Goal: Information Seeking & Learning: Learn about a topic

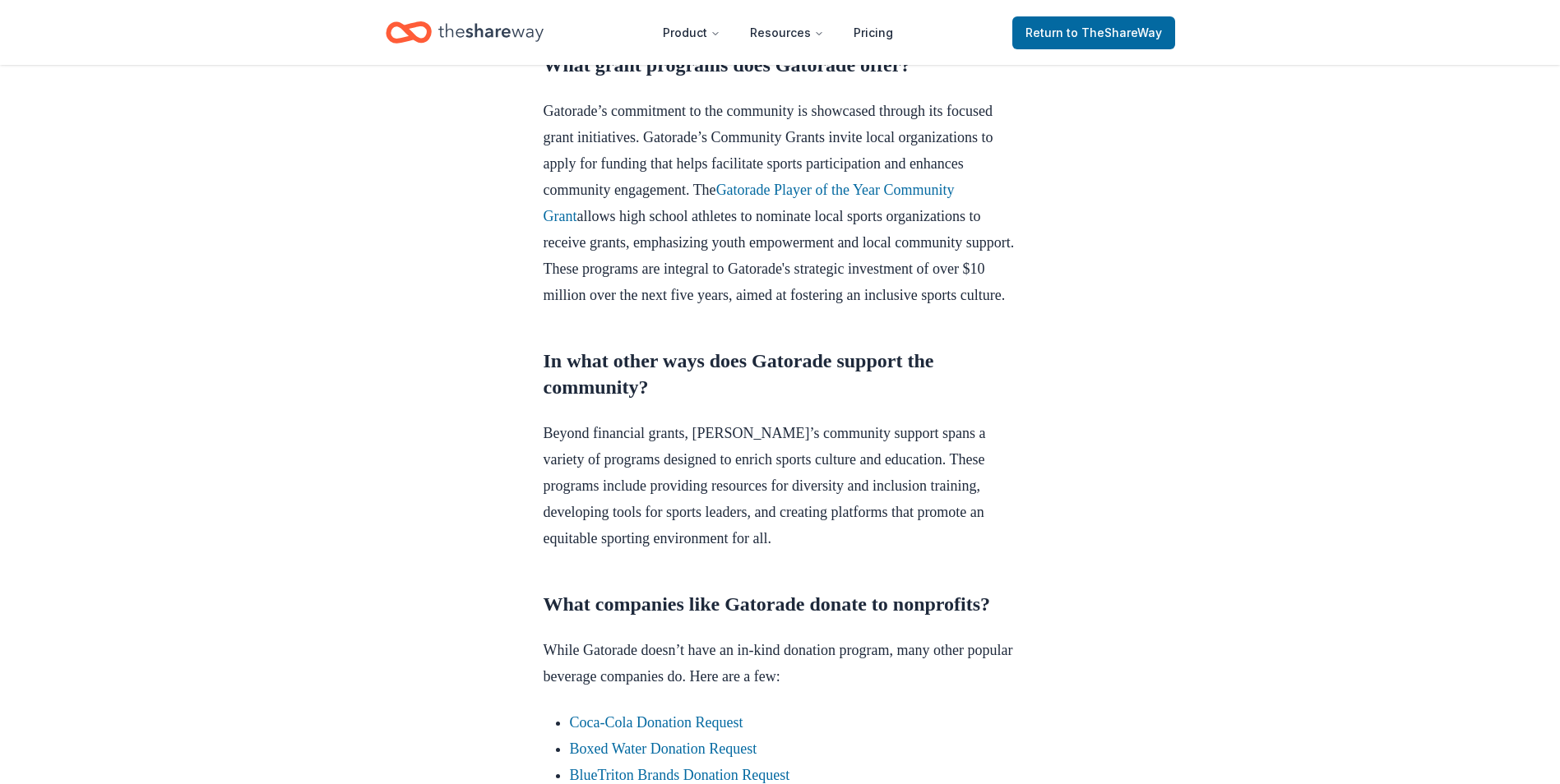
scroll to position [1151, 0]
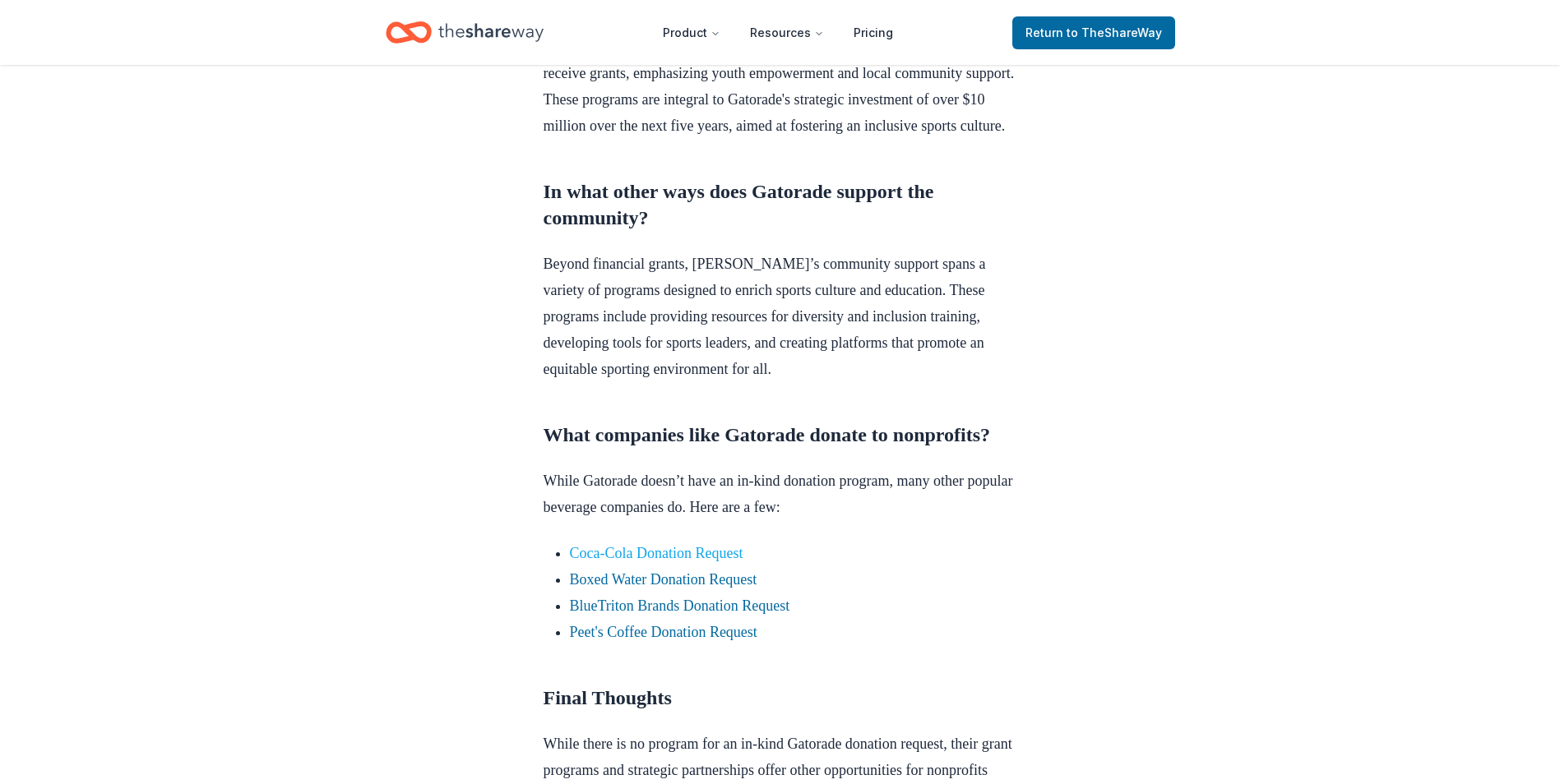
click at [724, 562] on link "Coca-Cola Donation Request" at bounding box center [656, 552] width 174 height 16
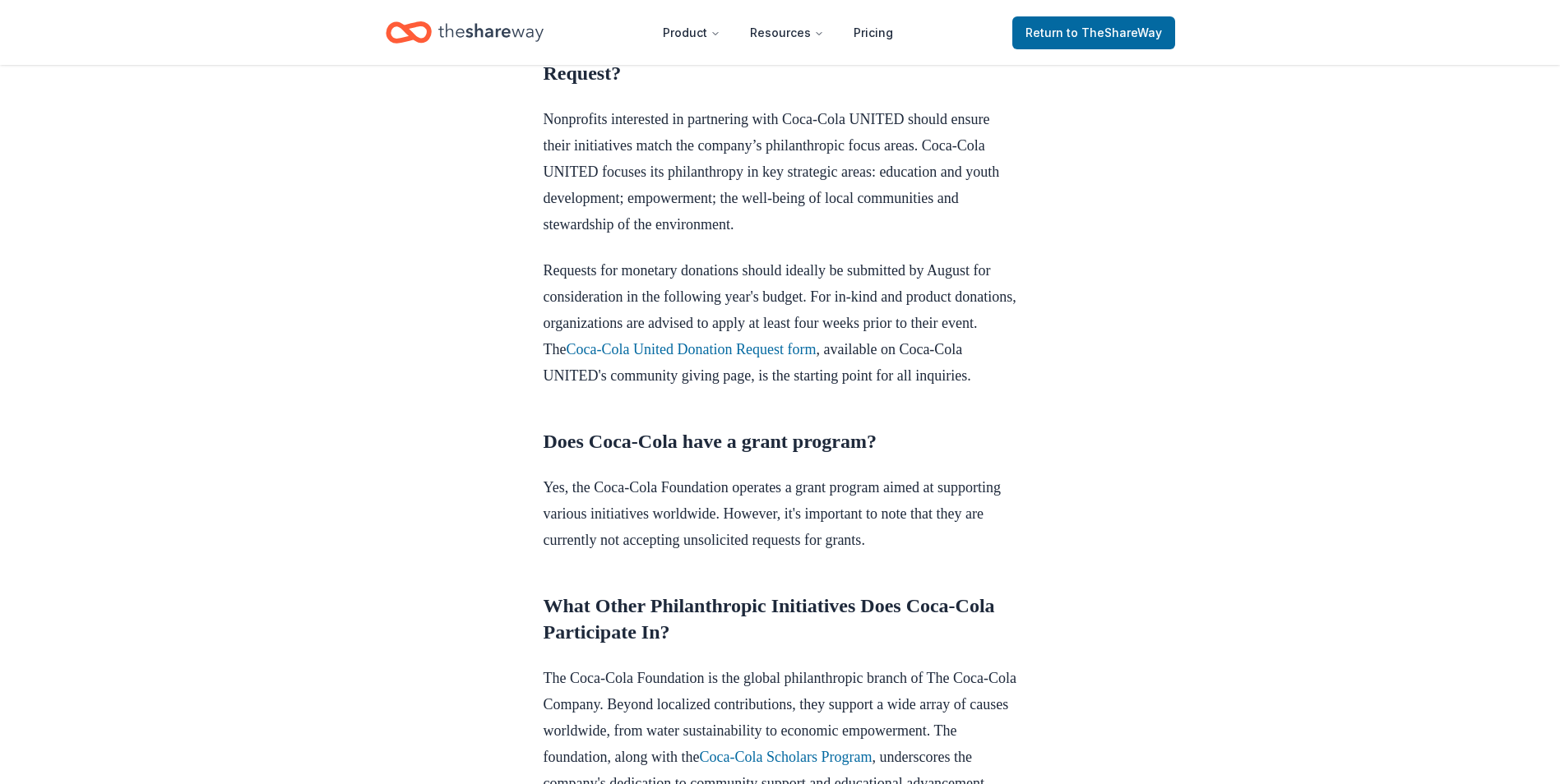
scroll to position [1151, 0]
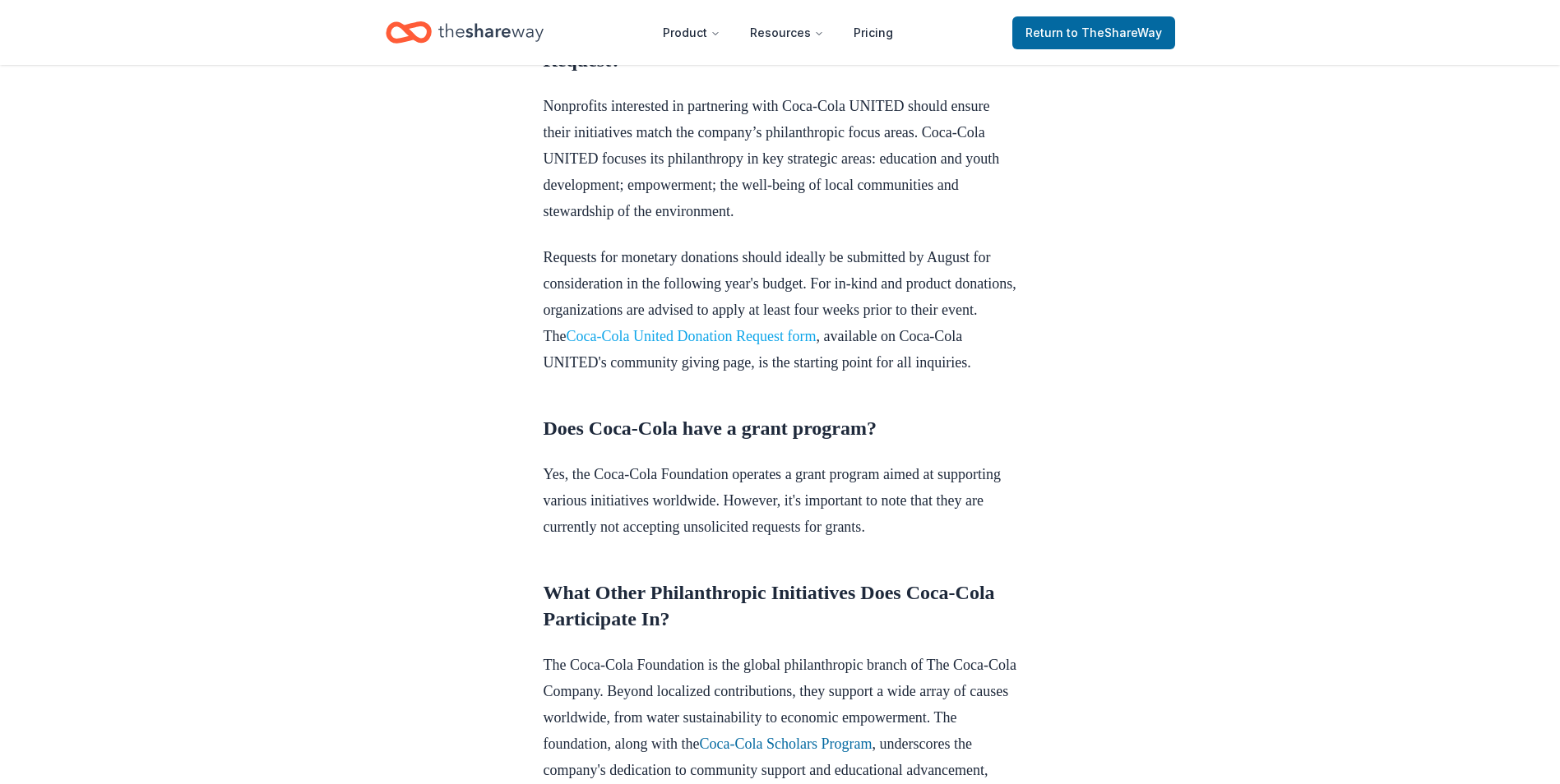
click at [816, 344] on link "Coca-Cola United Donation Request form" at bounding box center [691, 336] width 250 height 16
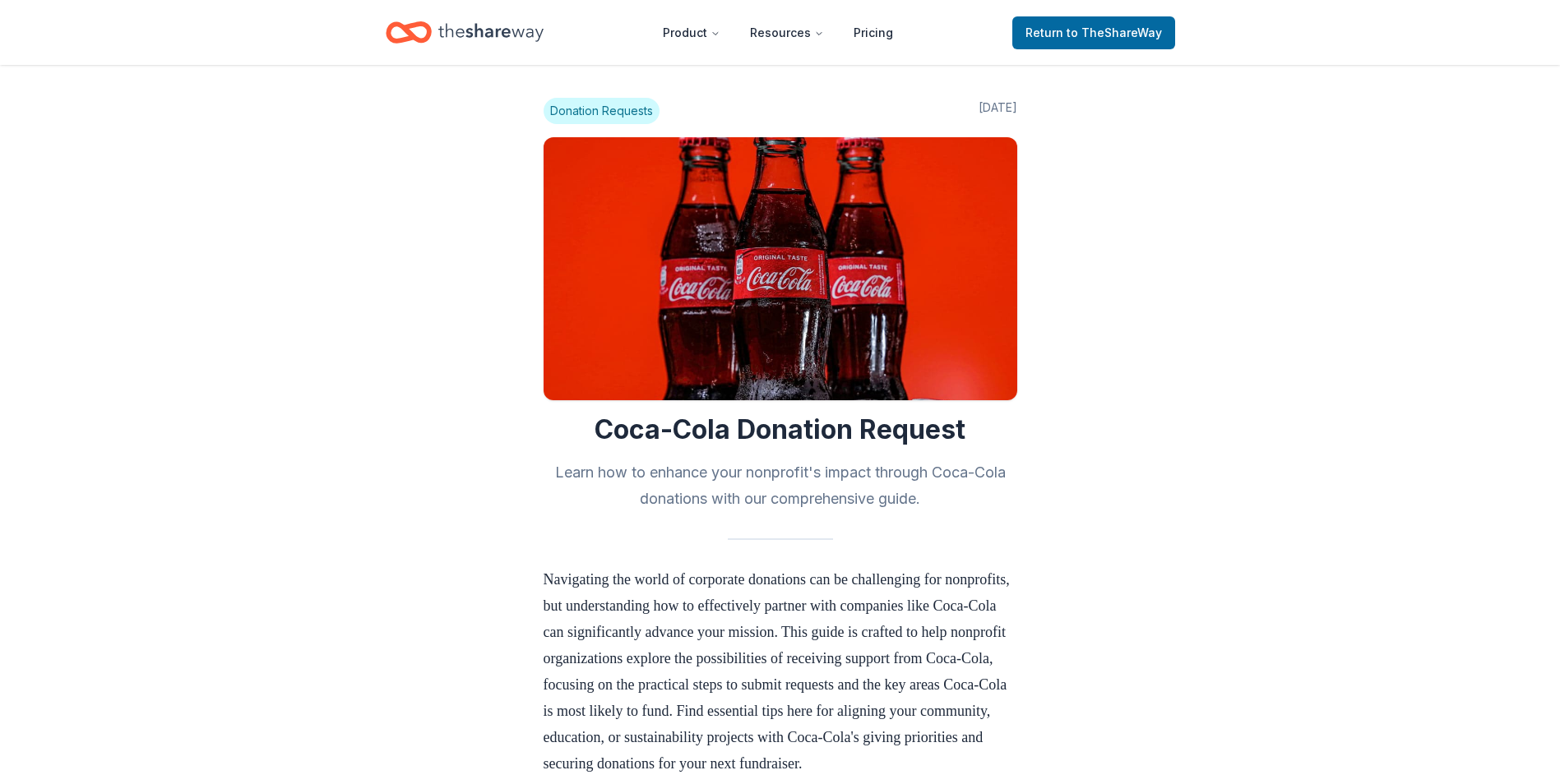
scroll to position [1151, 0]
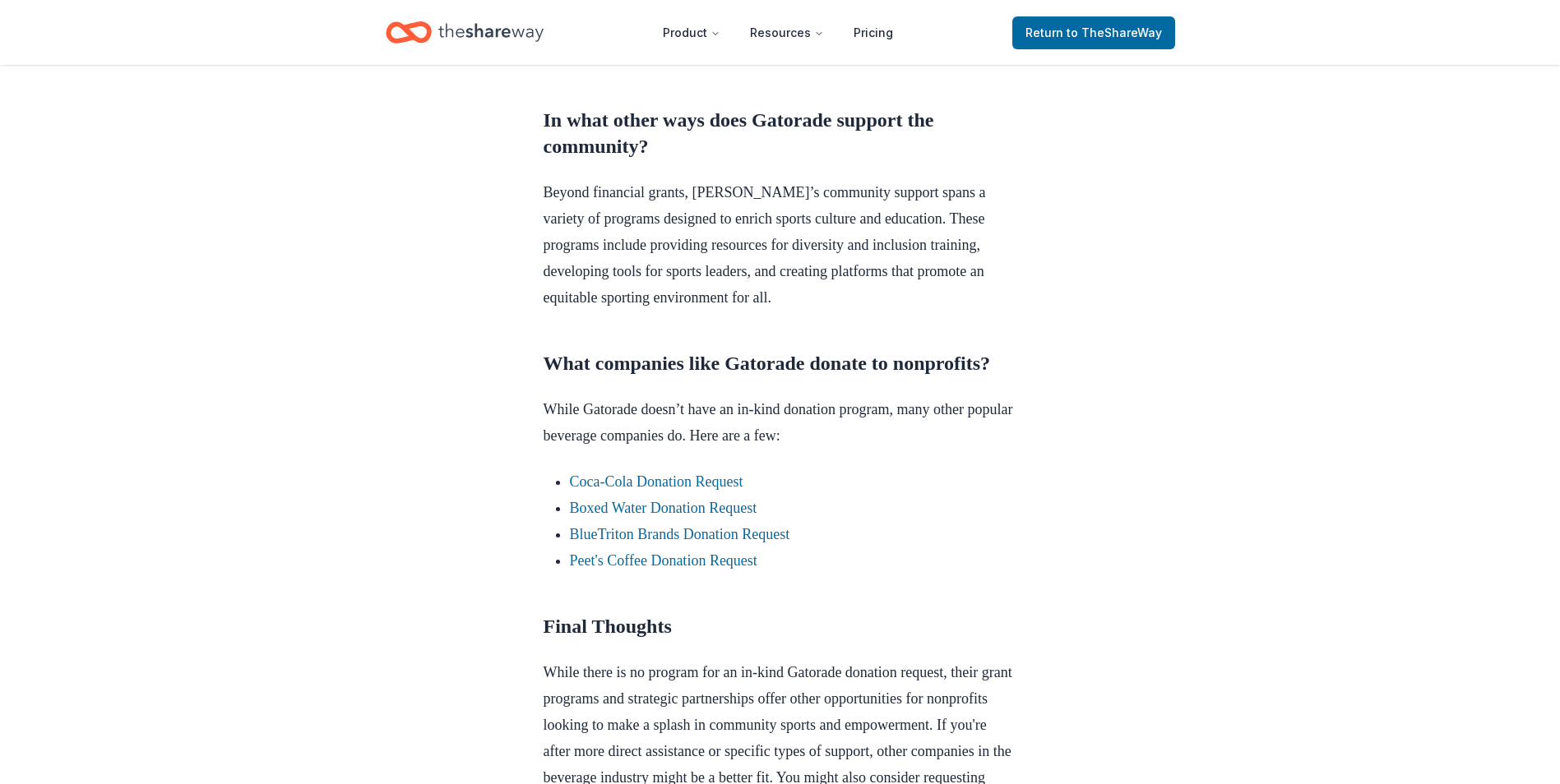
scroll to position [1223, 0]
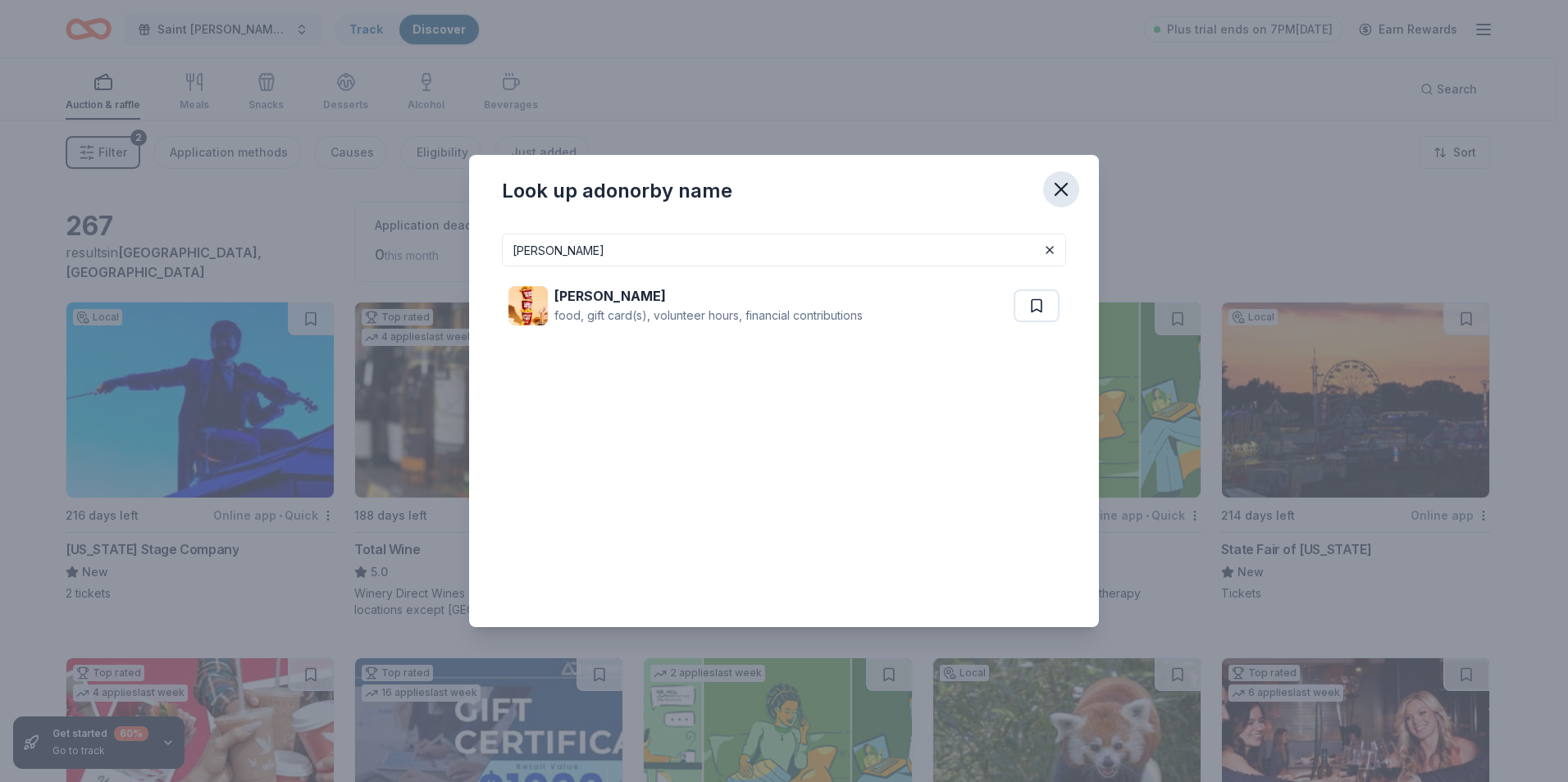
click at [1047, 187] on button "button" at bounding box center [1061, 189] width 36 height 36
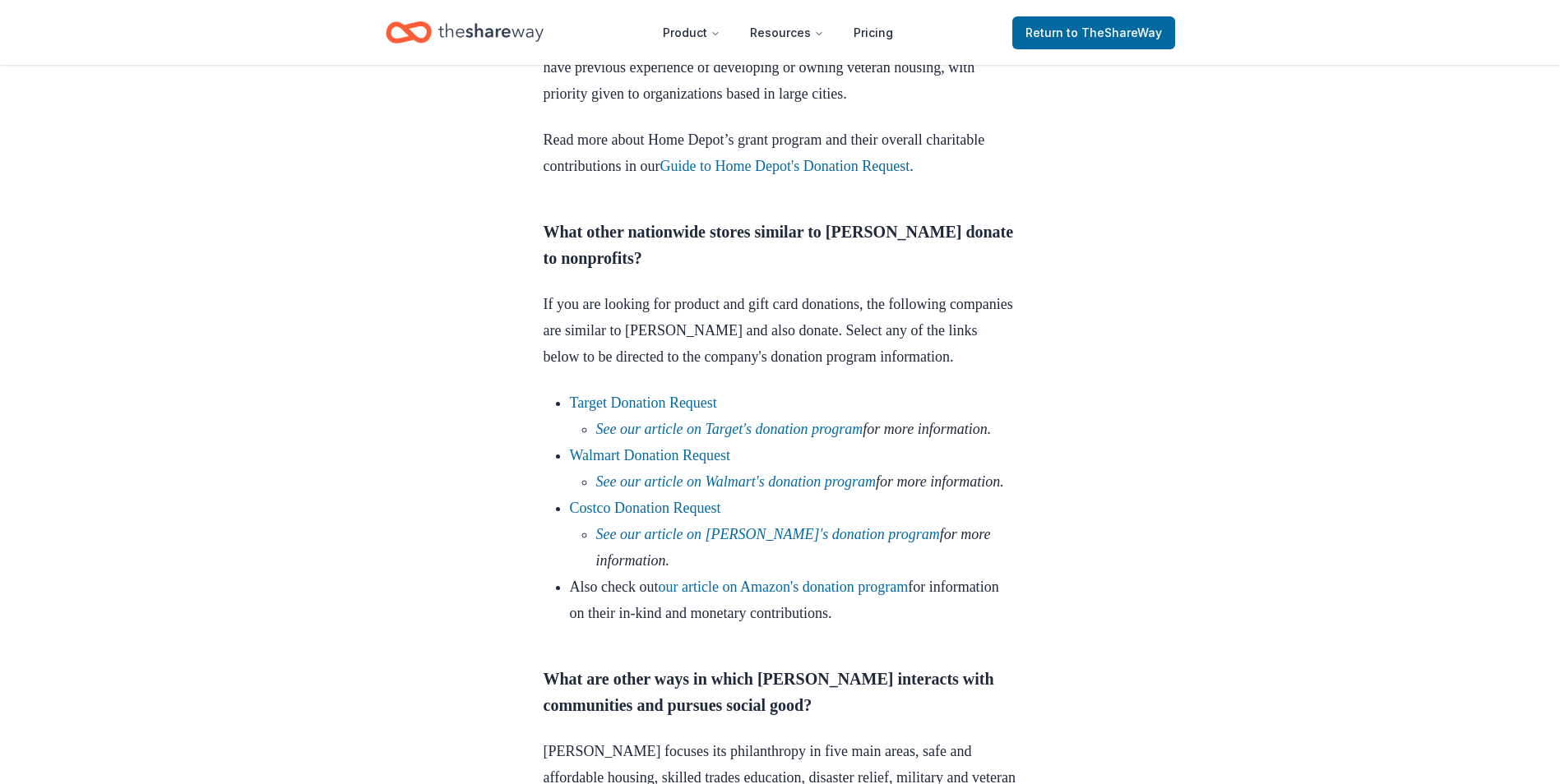
scroll to position [1479, 0]
click at [675, 463] on link "Walmart Donation Request" at bounding box center [650, 454] width 161 height 16
click at [722, 463] on link "Walmart Donation Request" at bounding box center [650, 454] width 161 height 16
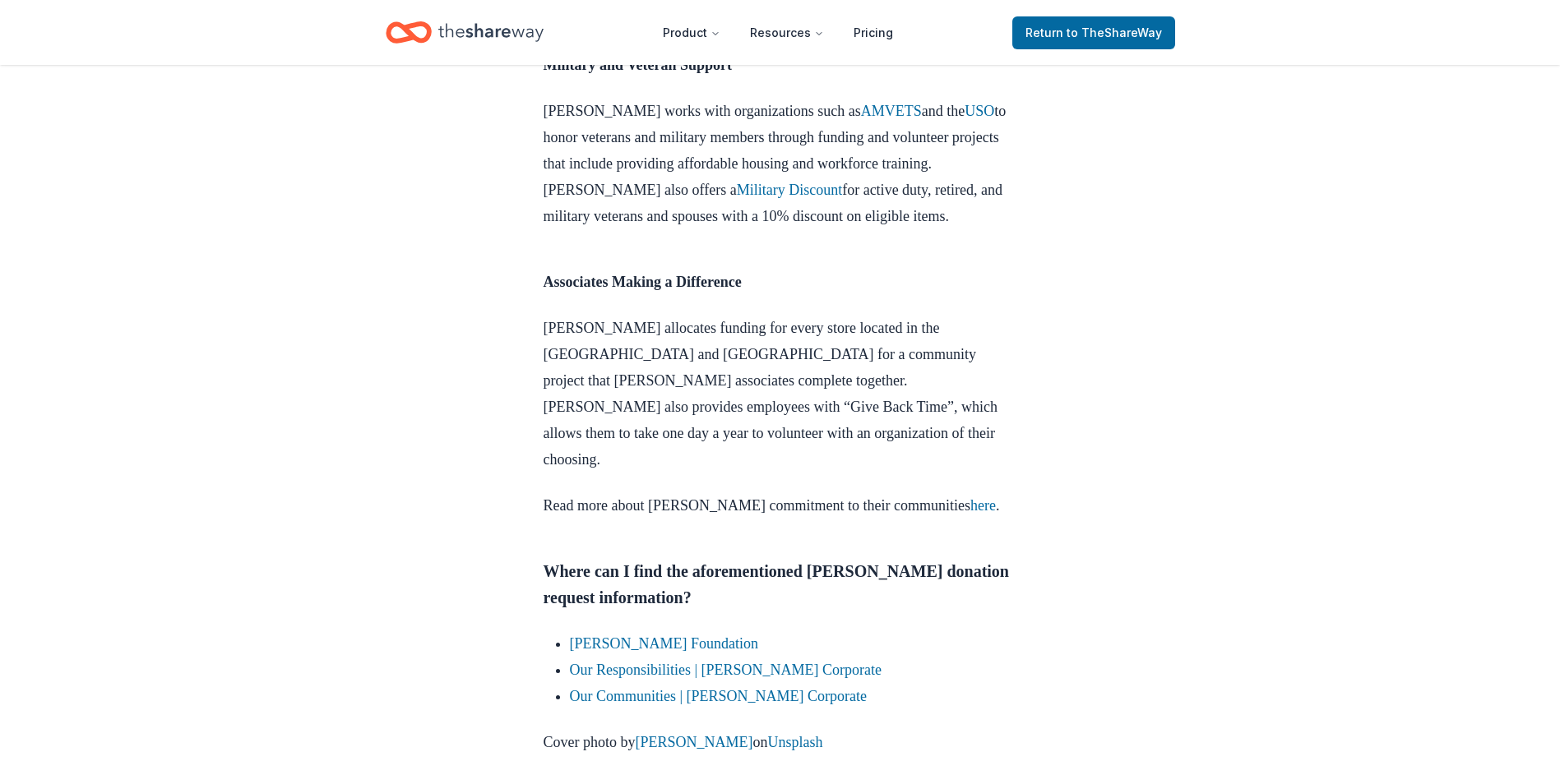
scroll to position [2548, 0]
